Goal: Task Accomplishment & Management: Use online tool/utility

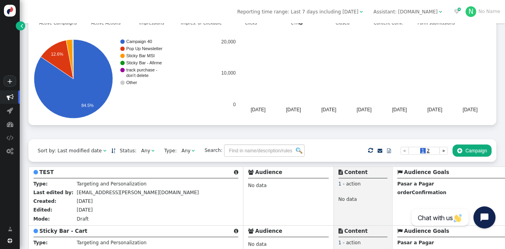
scroll to position [66, 0]
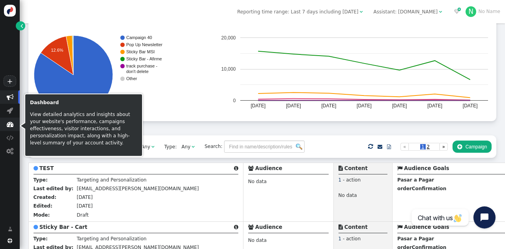
click at [8, 124] on span "" at bounding box center [10, 124] width 7 height 7
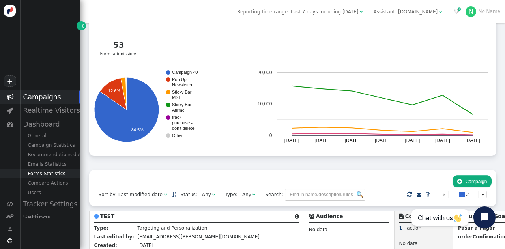
click at [41, 174] on div "Forms Statistics" at bounding box center [50, 173] width 61 height 9
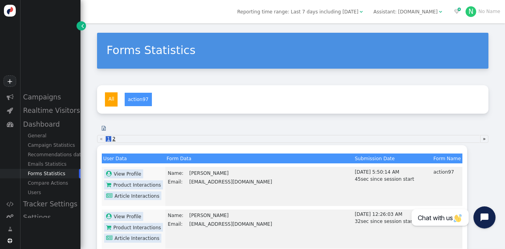
click at [341, 7] on div "Reporting time range: Last 7 days including [DATE]  Assistant: [DOMAIN_NAME] …" at bounding box center [293, 11] width 425 height 23
click at [342, 11] on span "Reporting time range: Last 7 days including [DATE]" at bounding box center [297, 12] width 121 height 6
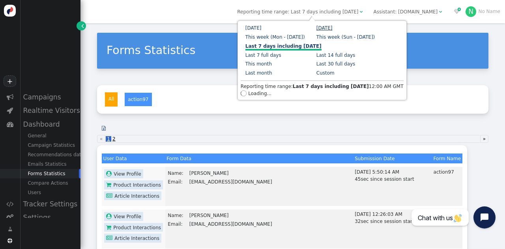
click at [329, 29] on link "[DATE]" at bounding box center [325, 28] width 16 height 6
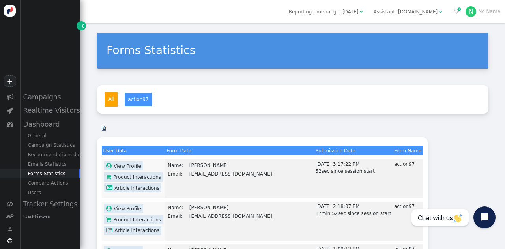
click at [107, 126] on link "" at bounding box center [103, 128] width 13 height 12
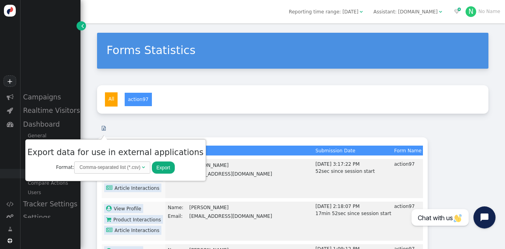
click at [154, 171] on button "Export" at bounding box center [163, 167] width 23 height 12
